Goal: Find specific page/section: Find specific page/section

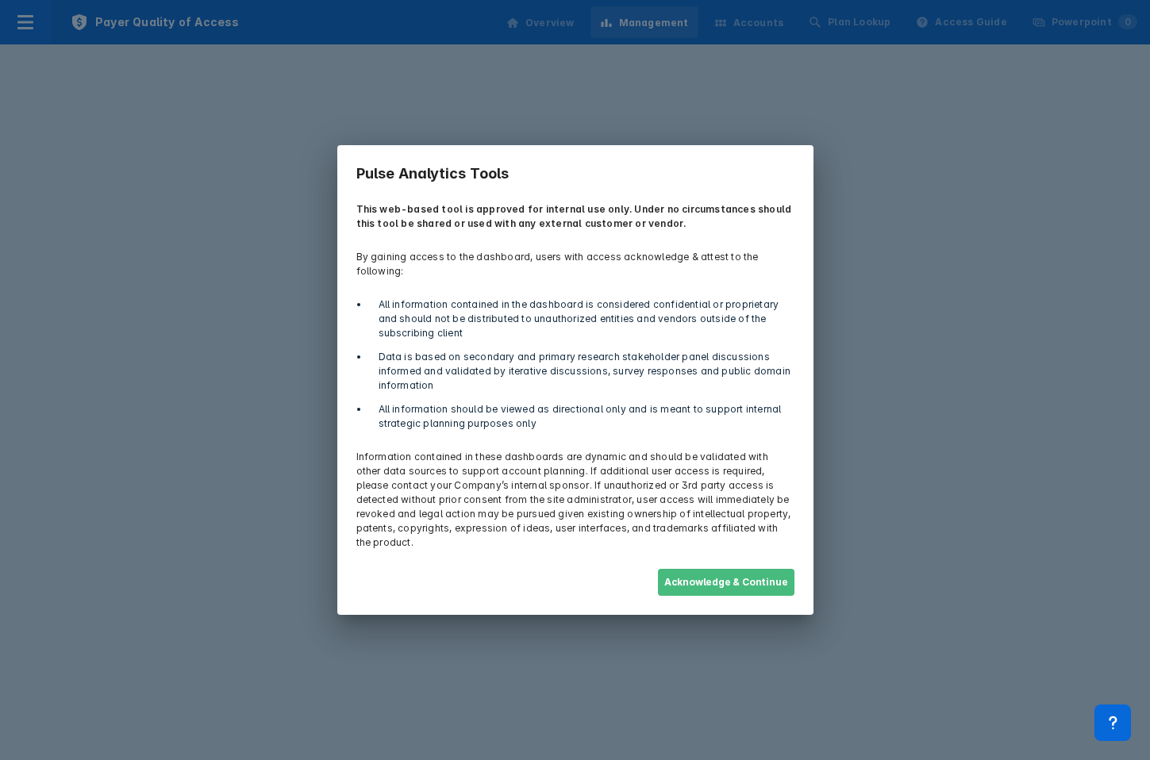
click at [723, 574] on button "Acknowledge & Continue" at bounding box center [726, 582] width 137 height 27
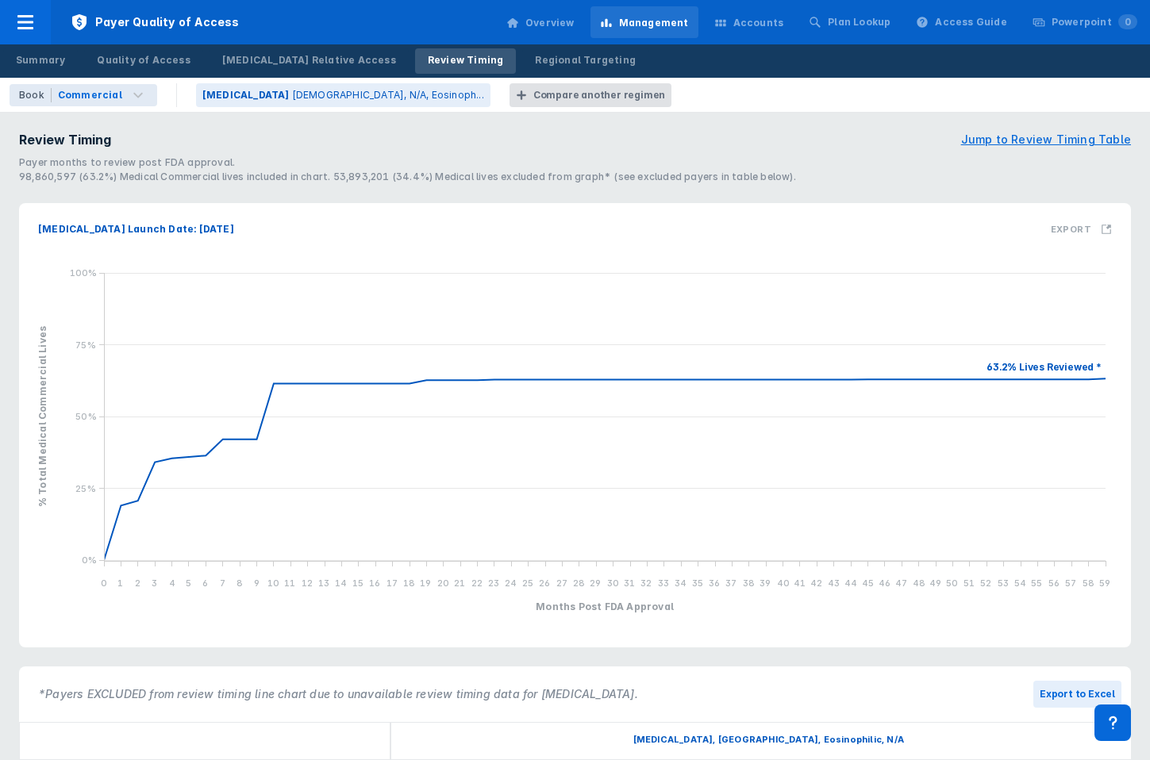
click at [760, 25] on div "Accounts" at bounding box center [758, 23] width 51 height 14
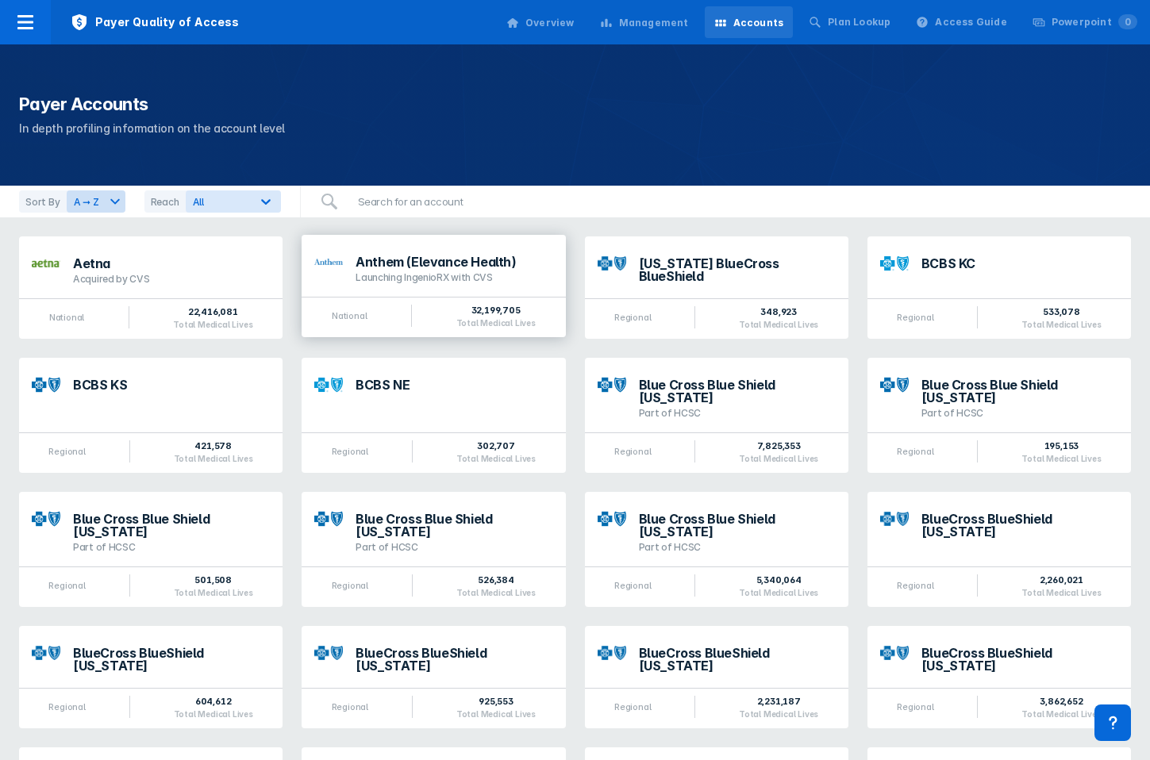
click at [406, 253] on div "Anthem (Elevance Health) Launching IngenioRX with CVS" at bounding box center [434, 266] width 264 height 62
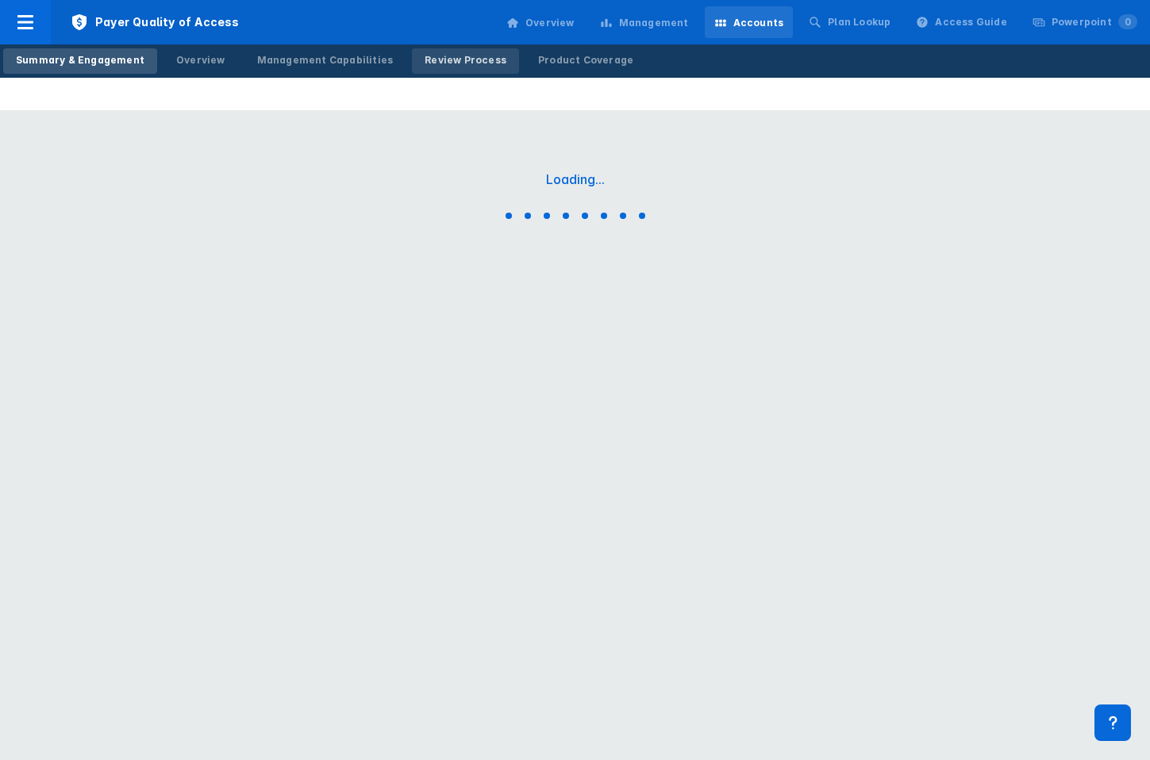
click at [465, 56] on div "Review Process" at bounding box center [466, 60] width 82 height 14
